Goal: Transaction & Acquisition: Download file/media

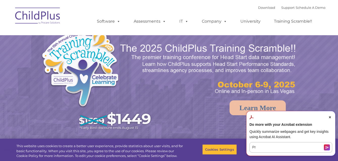
select select "MEDIUM"
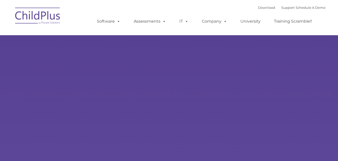
type input ""
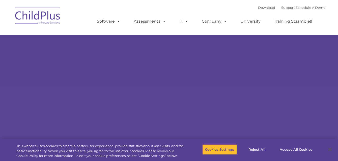
select select "MEDIUM"
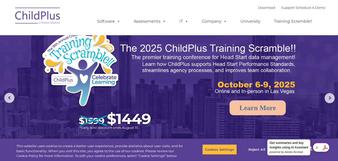
click at [36, 15] on img at bounding box center [38, 16] width 50 height 25
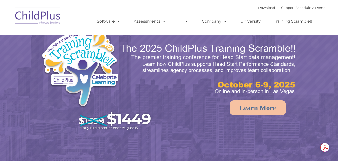
select select "MEDIUM"
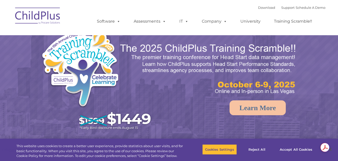
select select "MEDIUM"
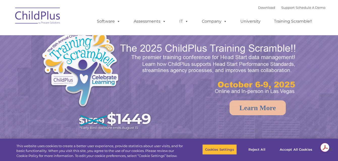
select select "MEDIUM"
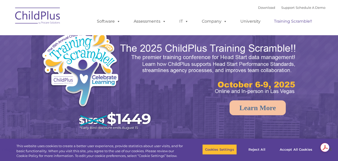
select select "MEDIUM"
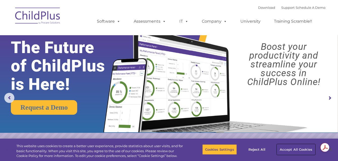
click at [289, 150] on button "Accept All Cookies" at bounding box center [296, 150] width 38 height 11
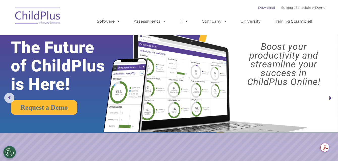
click at [258, 9] on link "Download" at bounding box center [266, 8] width 17 height 4
